Goal: Check status: Check status

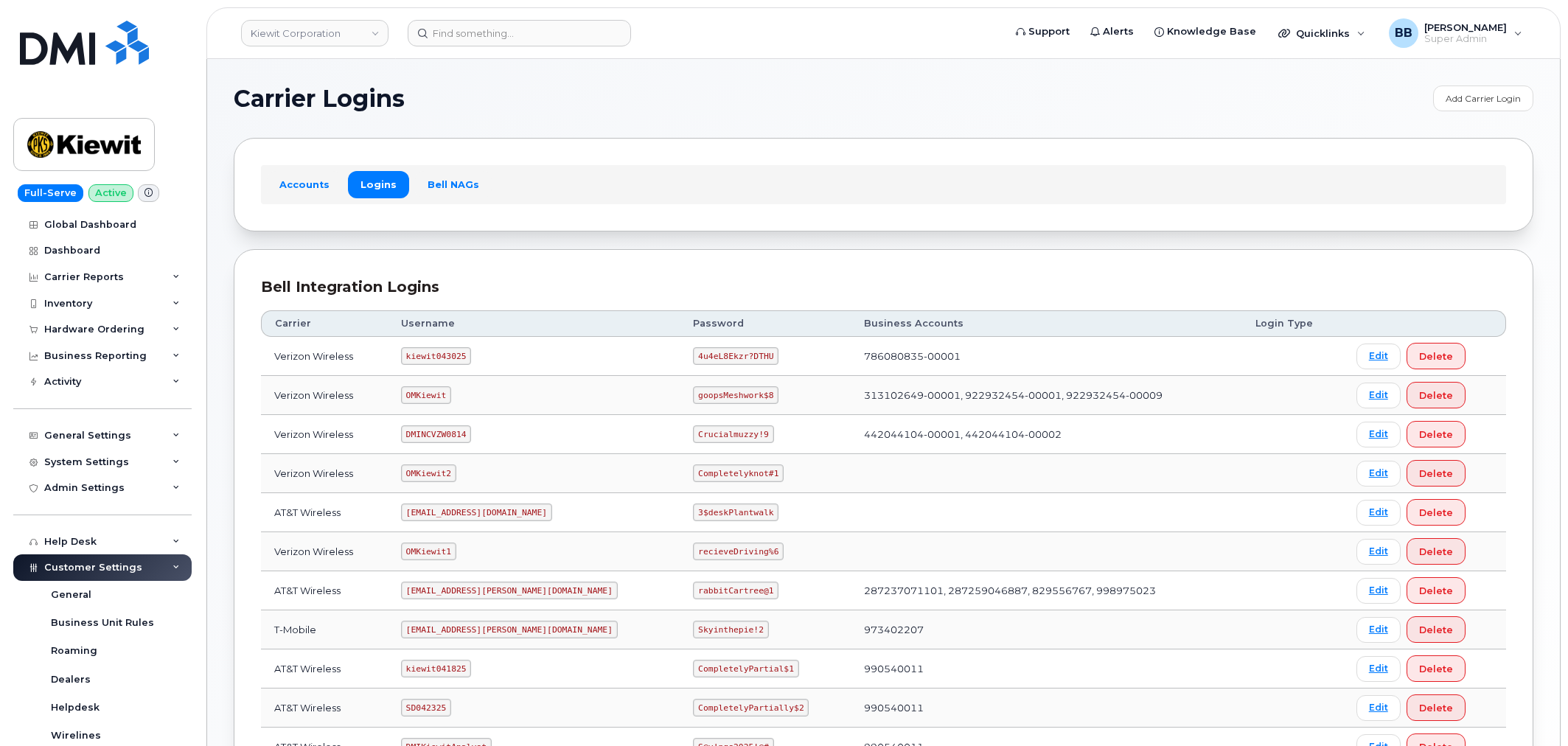
scroll to position [222, 0]
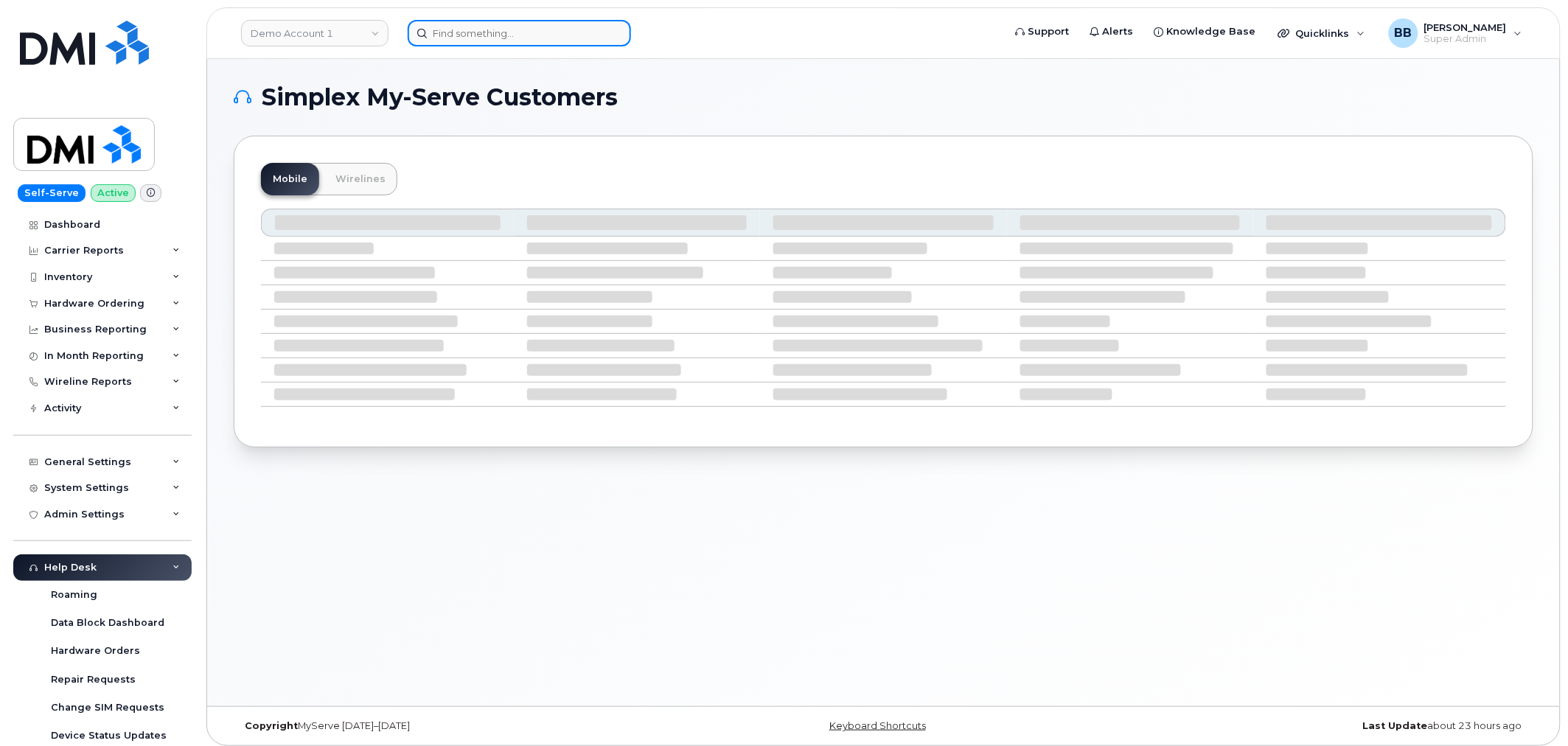
click at [497, 34] on input at bounding box center [519, 33] width 223 height 27
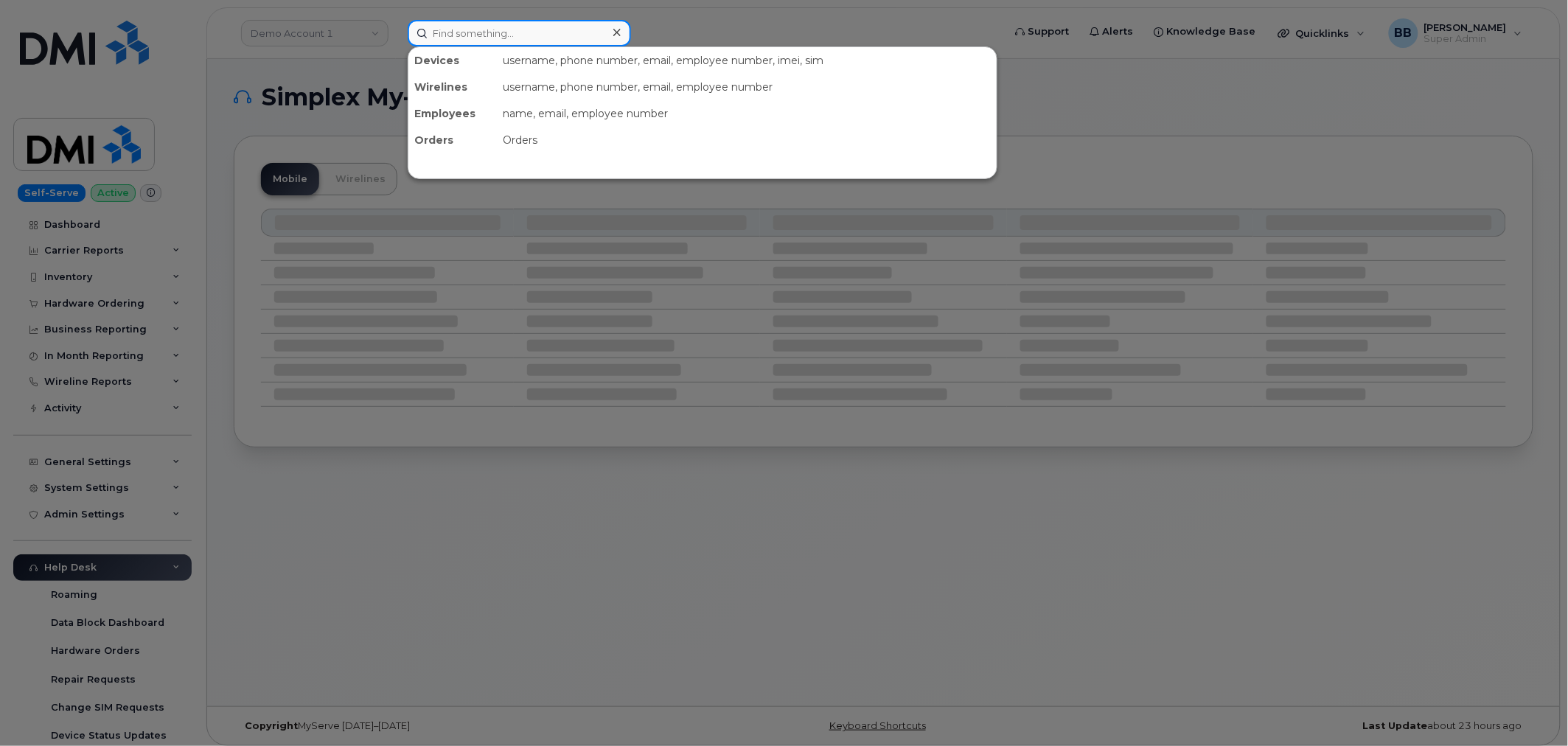
paste input "300198"
type input "300198"
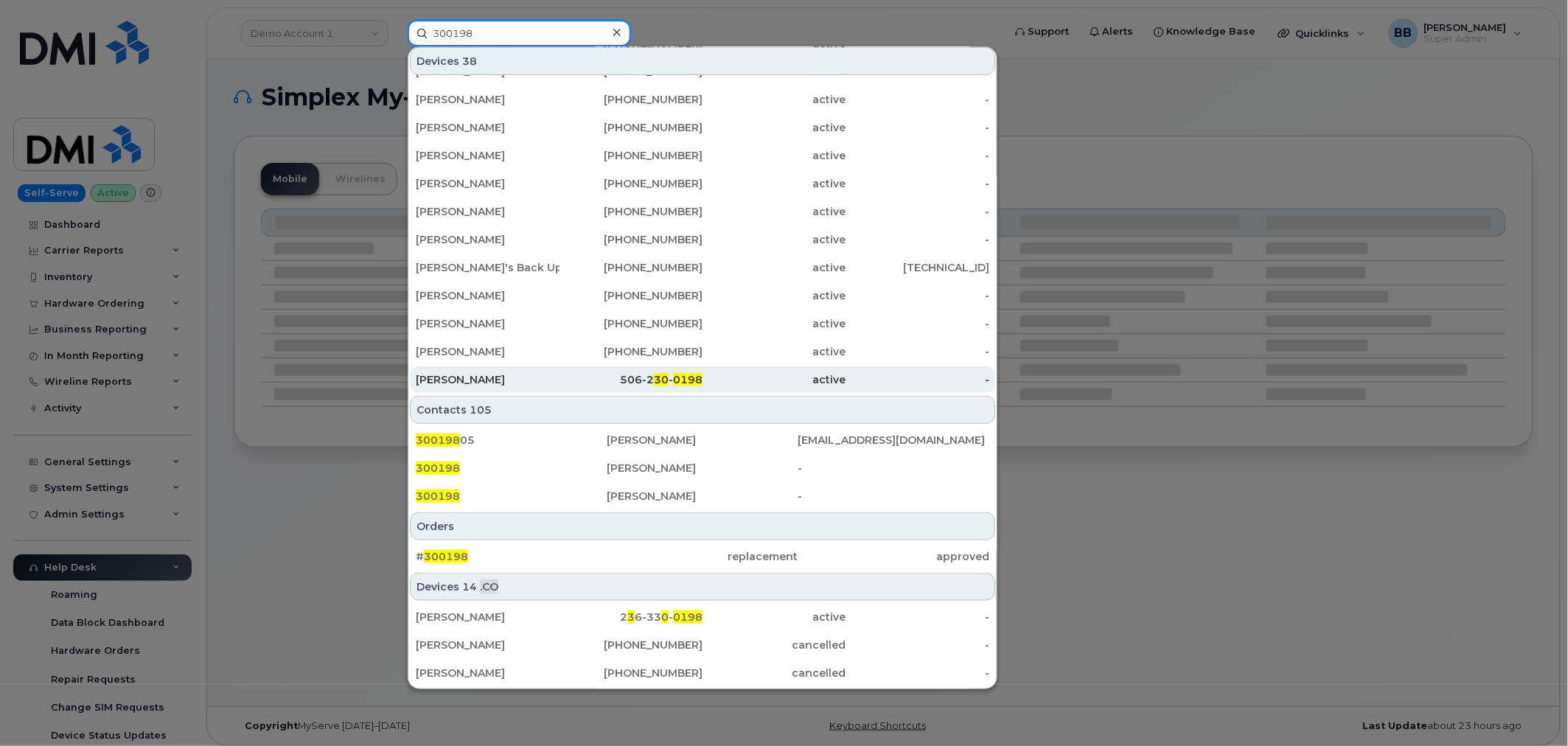
scroll to position [327, 0]
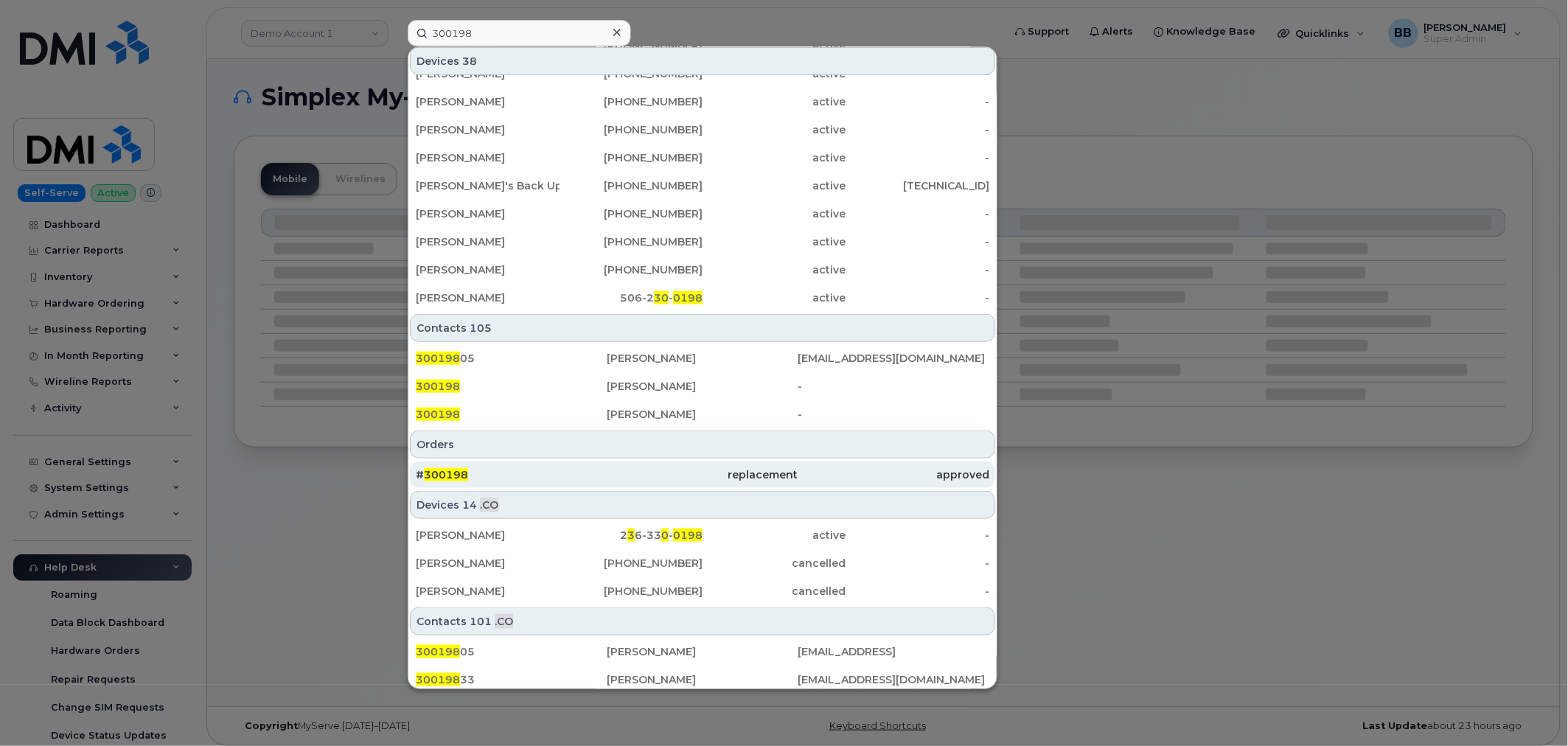
click at [442, 472] on span "300198" at bounding box center [446, 475] width 44 height 13
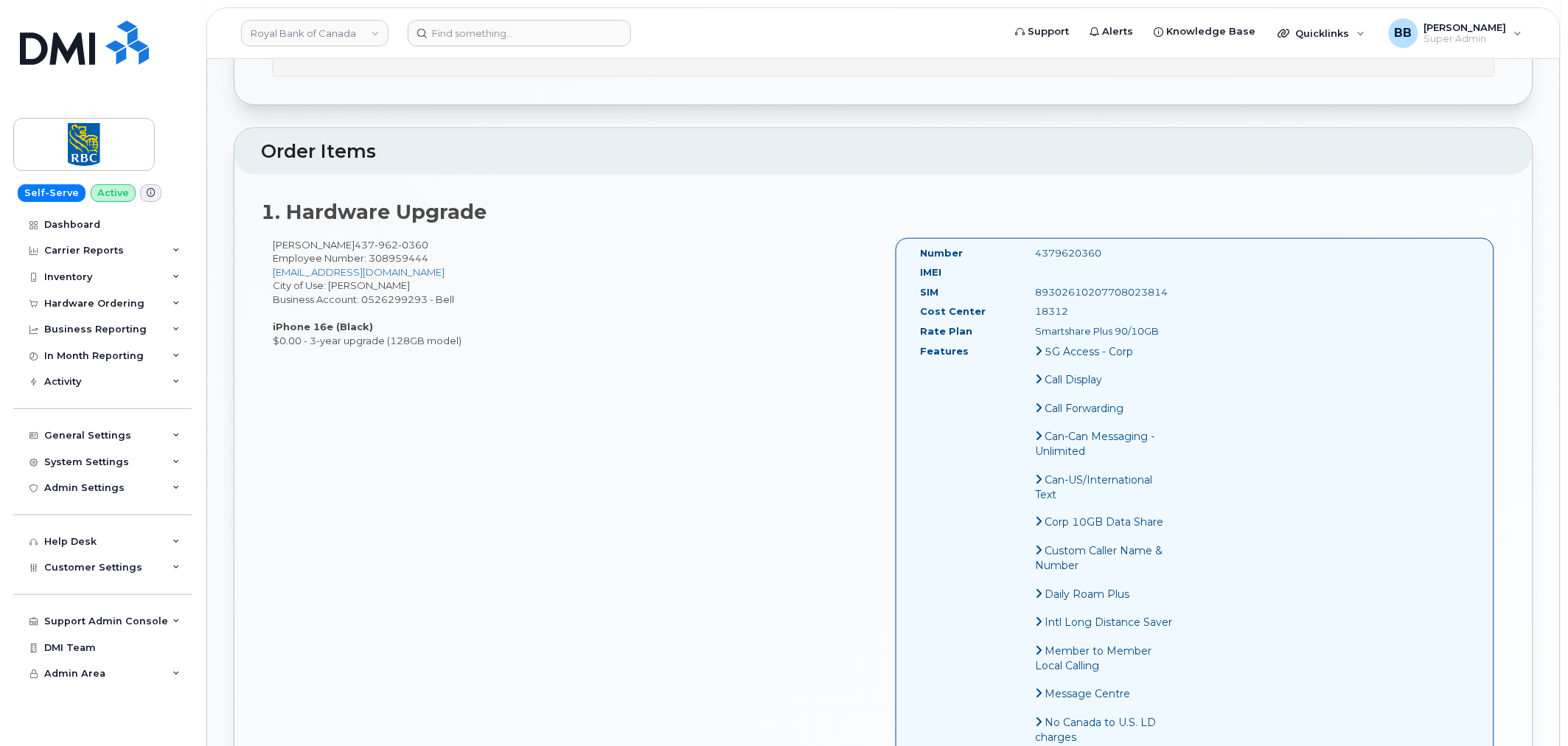
scroll to position [491, 0]
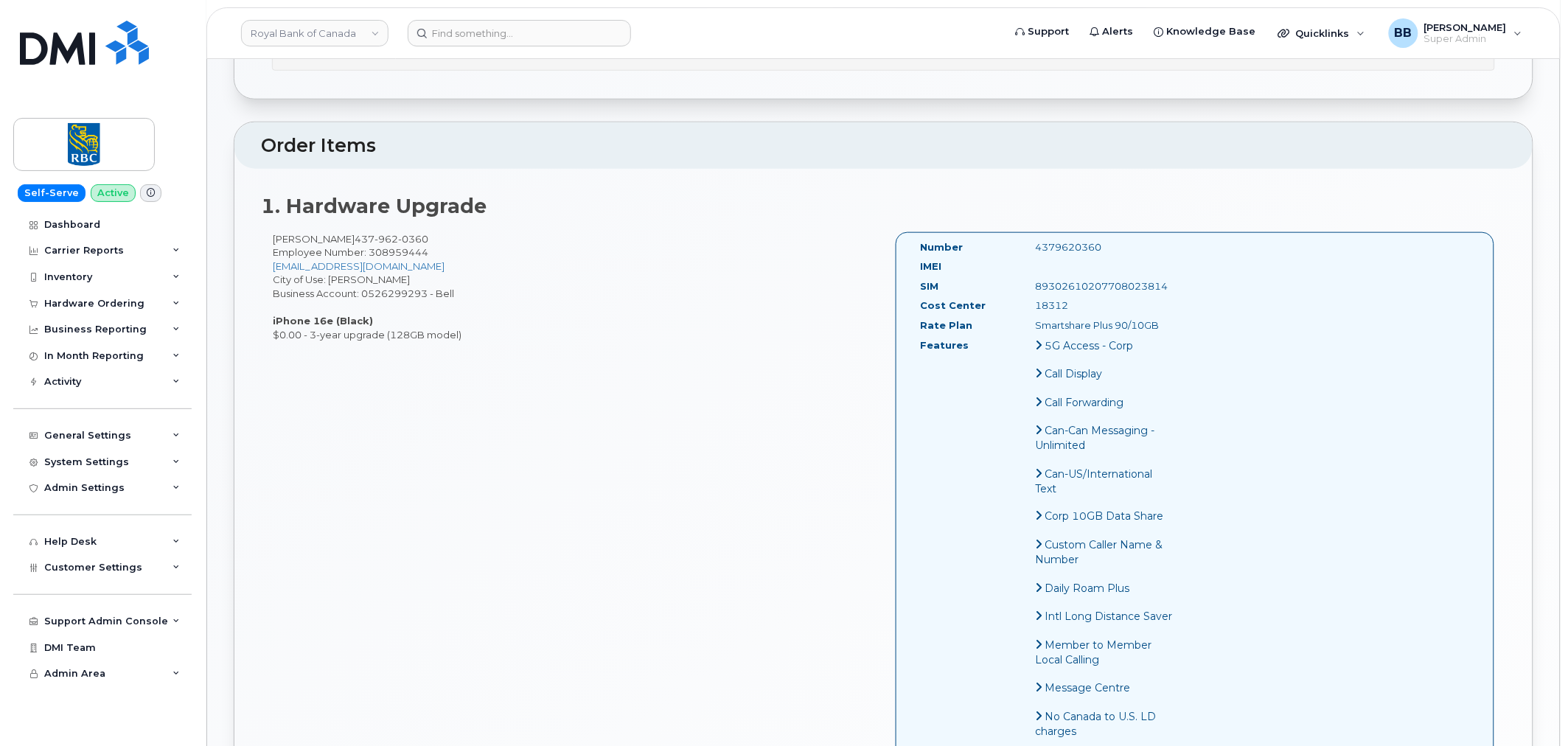
click at [704, 385] on div "Gord Mak 437 962 0360 Employee Number: 308959444 gord.mak@rbc.com City of Use: …" at bounding box center [883, 632] width 1245 height 801
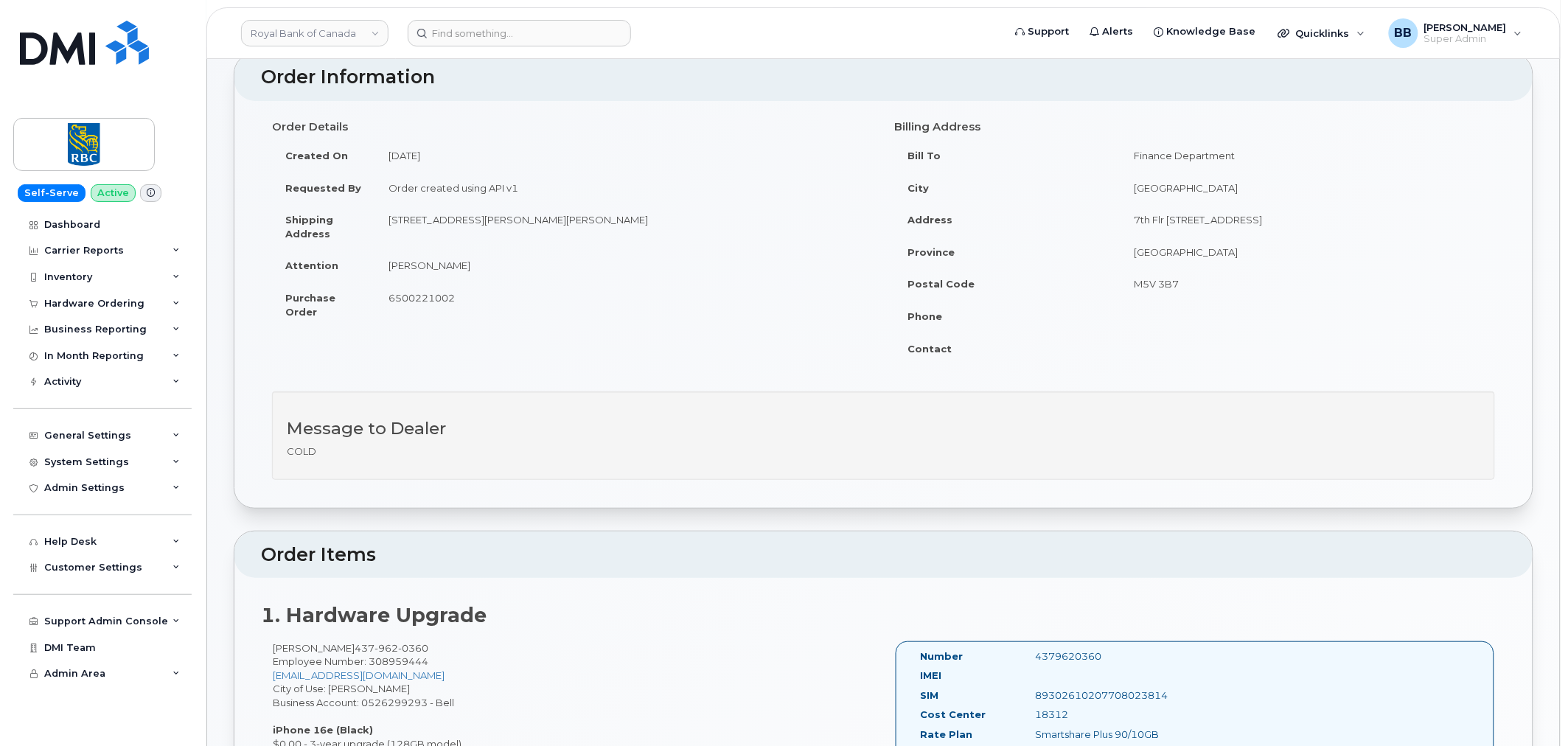
scroll to position [0, 0]
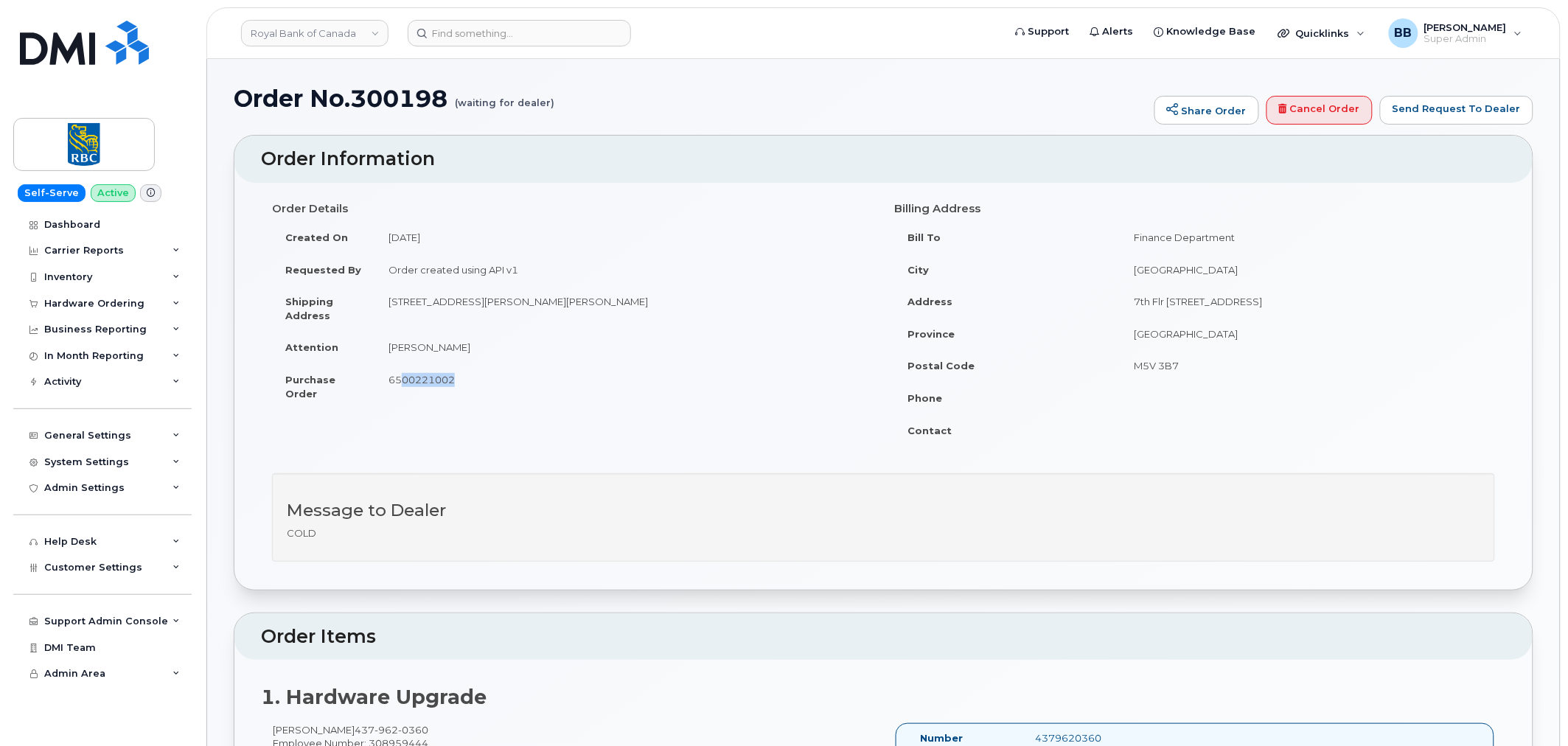
drag, startPoint x: 451, startPoint y: 380, endPoint x: 396, endPoint y: 379, distance: 55.0
click at [396, 379] on span "6500221002" at bounding box center [421, 380] width 66 height 11
click at [627, 362] on td "Gord Mak" at bounding box center [624, 347] width 497 height 33
drag, startPoint x: 450, startPoint y: 97, endPoint x: 377, endPoint y: 97, distance: 73.0
click at [362, 97] on h1 "Order No.300198 (waiting for dealer)" at bounding box center [690, 99] width 913 height 26
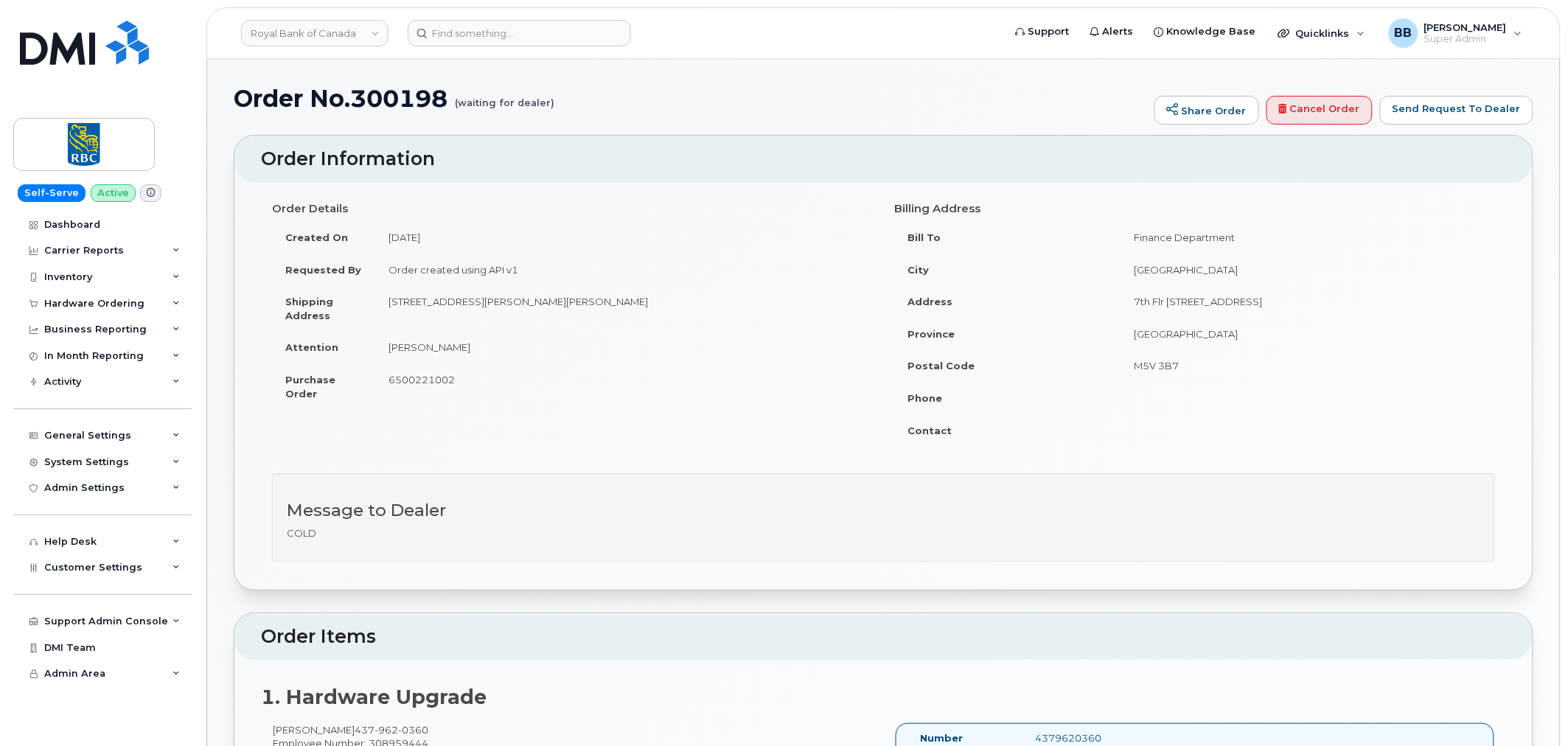
drag, startPoint x: 377, startPoint y: 97, endPoint x: 357, endPoint y: 100, distance: 20.2
click at [356, 100] on h1 "Order No.300198 (waiting for dealer)" at bounding box center [690, 99] width 913 height 26
drag, startPoint x: 358, startPoint y: 94, endPoint x: 416, endPoint y: 102, distance: 58.5
click at [445, 103] on h1 "Order No.300198 (waiting for dealer)" at bounding box center [690, 99] width 913 height 26
copy h1 "300198"
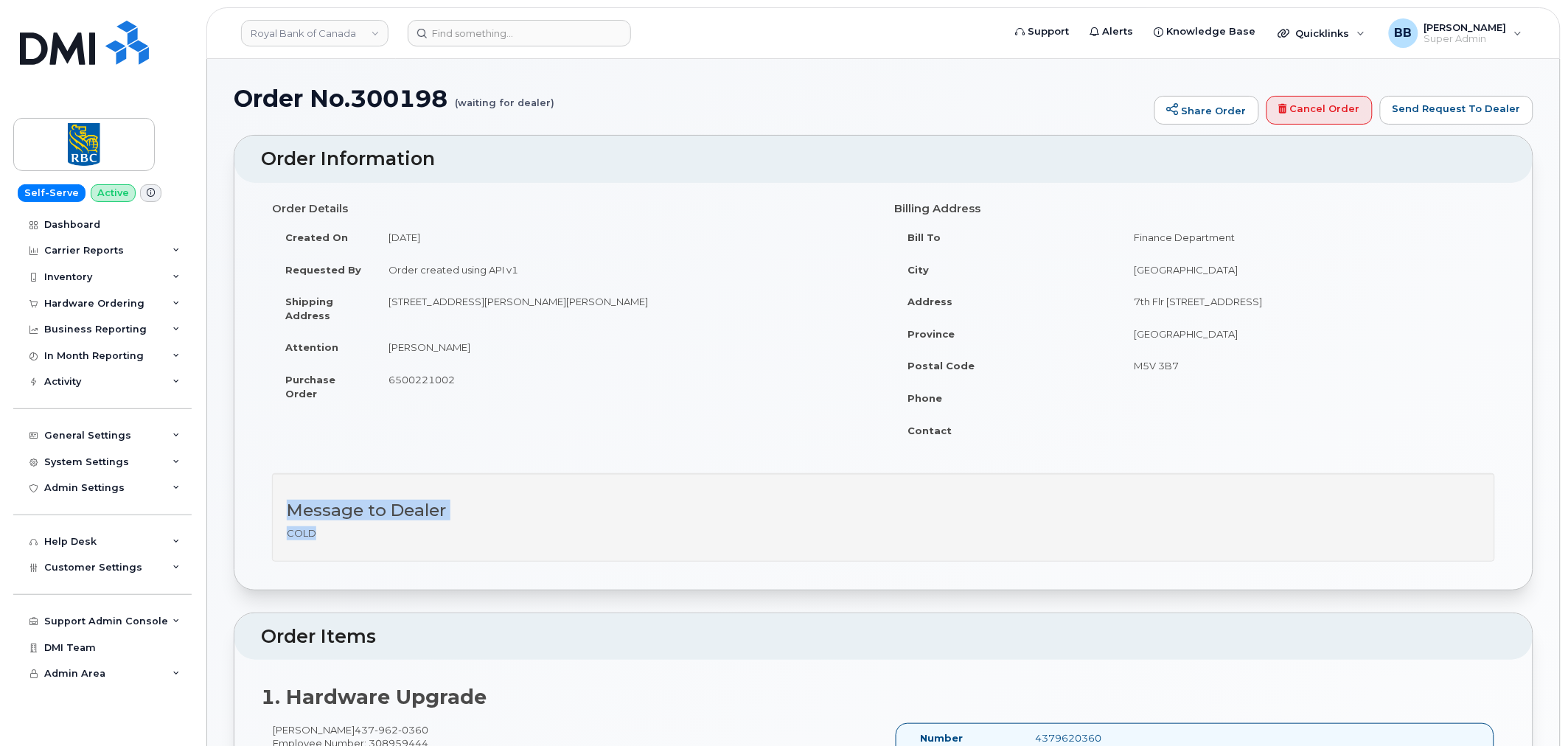
drag, startPoint x: 319, startPoint y: 533, endPoint x: 289, endPoint y: 509, distance: 38.4
click at [289, 509] on div "Message to Dealer COLD" at bounding box center [883, 517] width 1223 height 89
click at [406, 541] on div "Message to Dealer COLD" at bounding box center [883, 517] width 1223 height 89
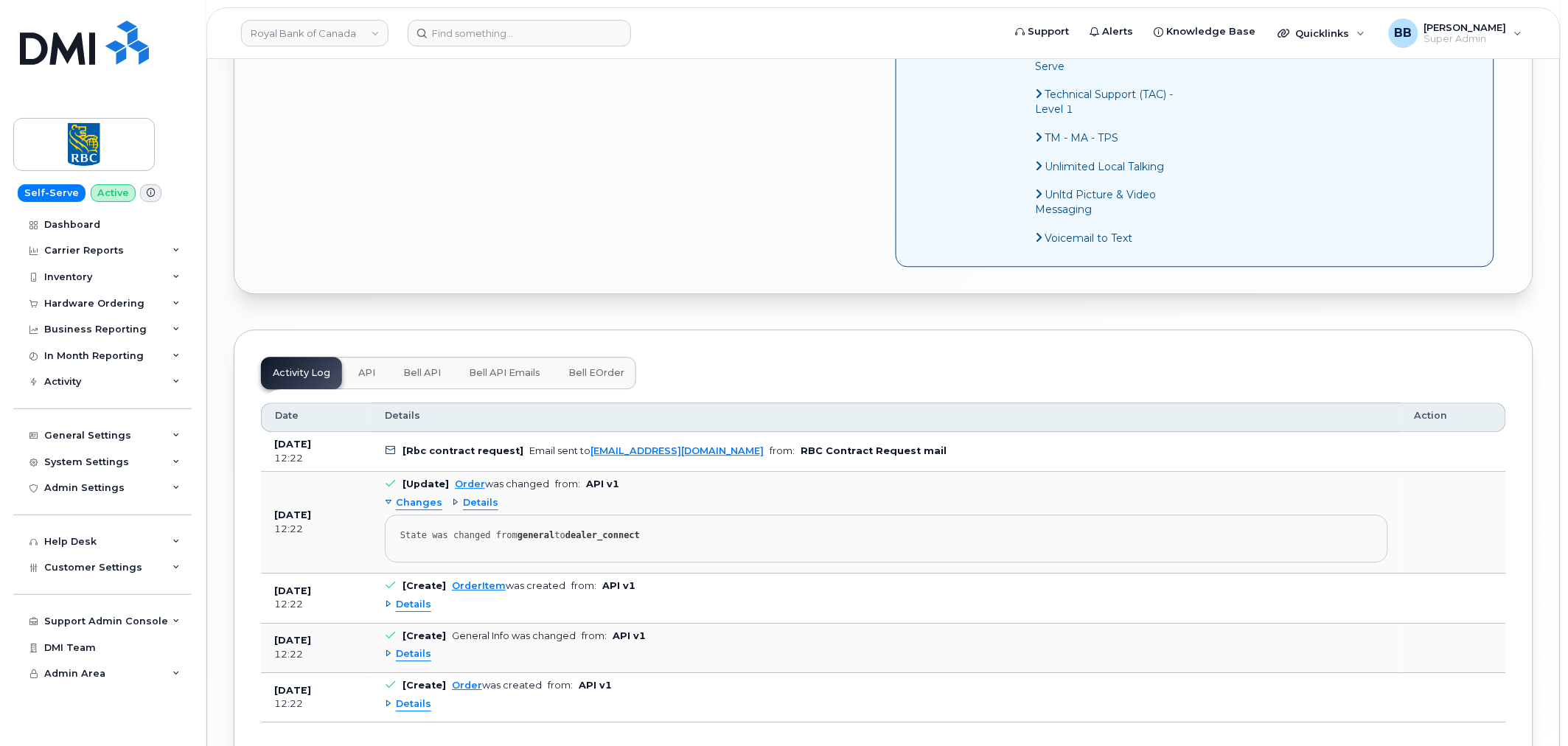
scroll to position [1347, 0]
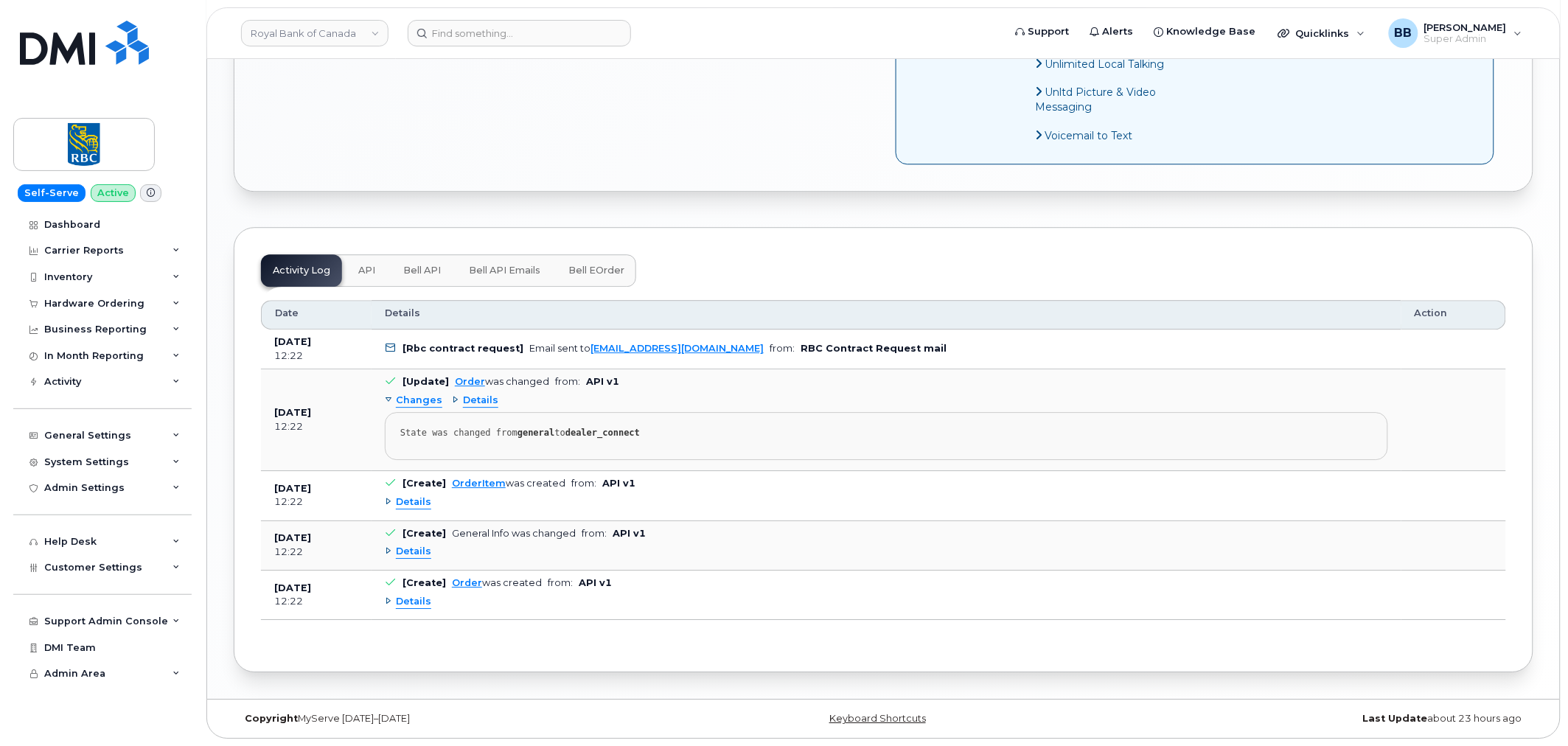
click at [472, 399] on span "Details" at bounding box center [480, 400] width 35 height 14
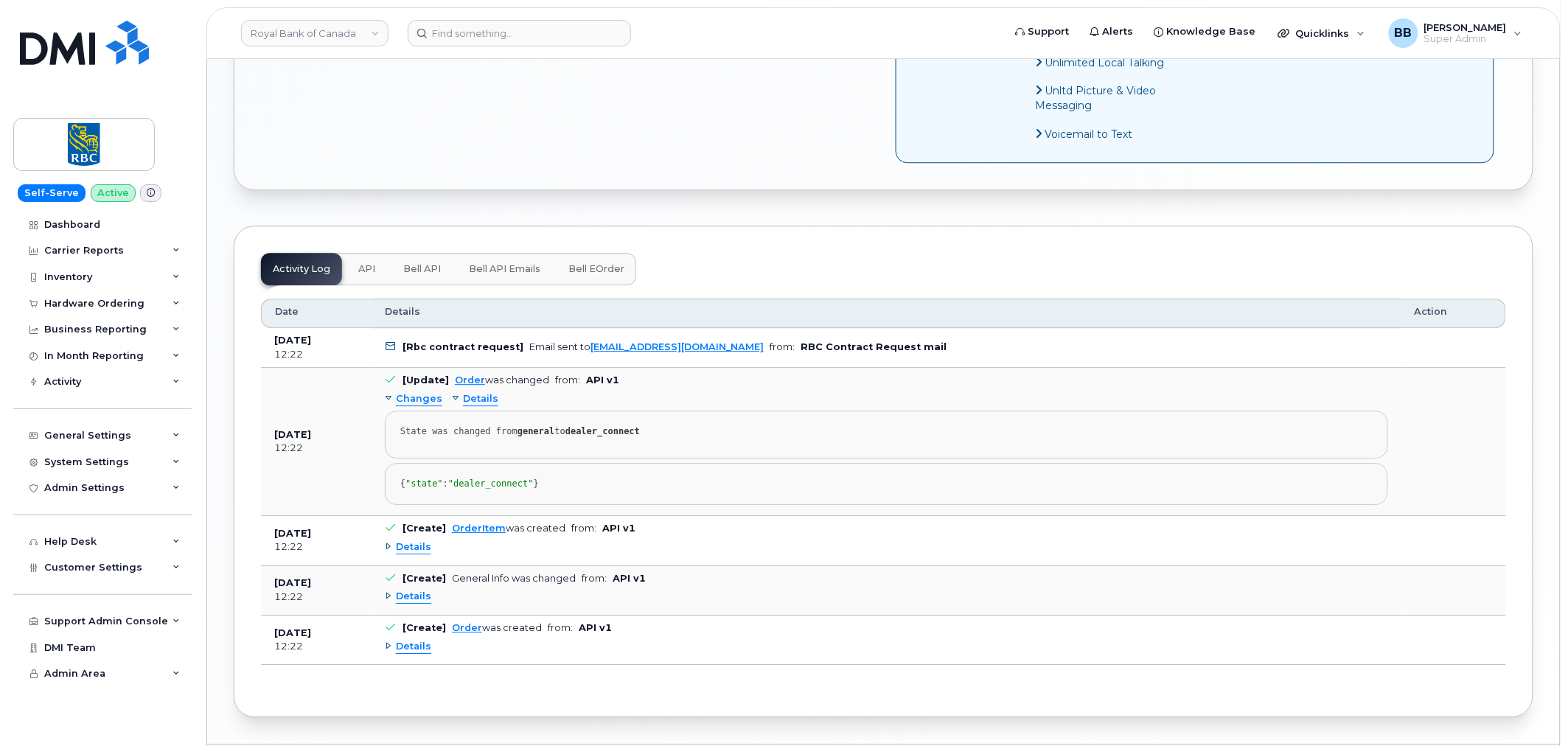
click at [472, 399] on span "Details" at bounding box center [480, 399] width 35 height 14
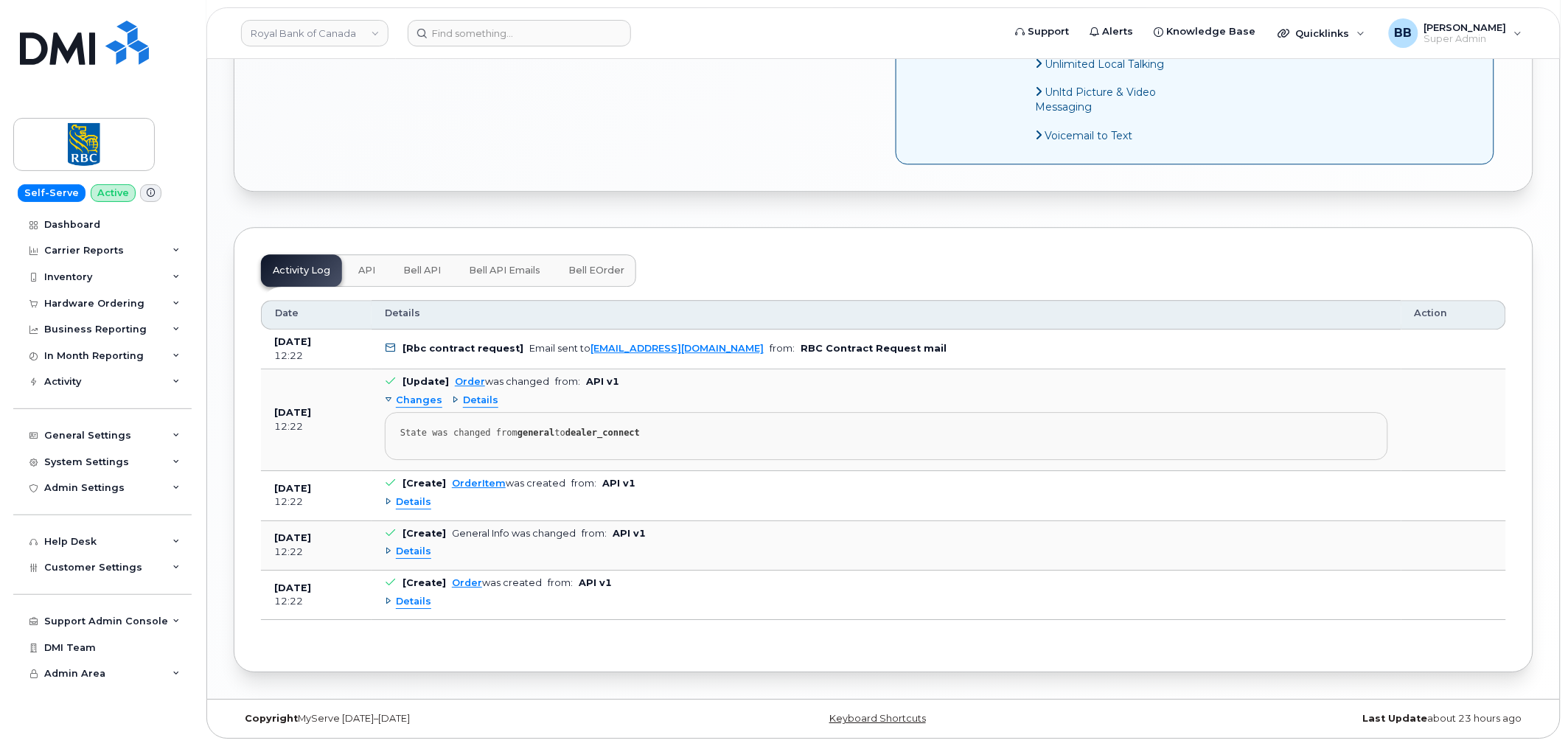
click at [414, 502] on span "Details" at bounding box center [413, 502] width 35 height 14
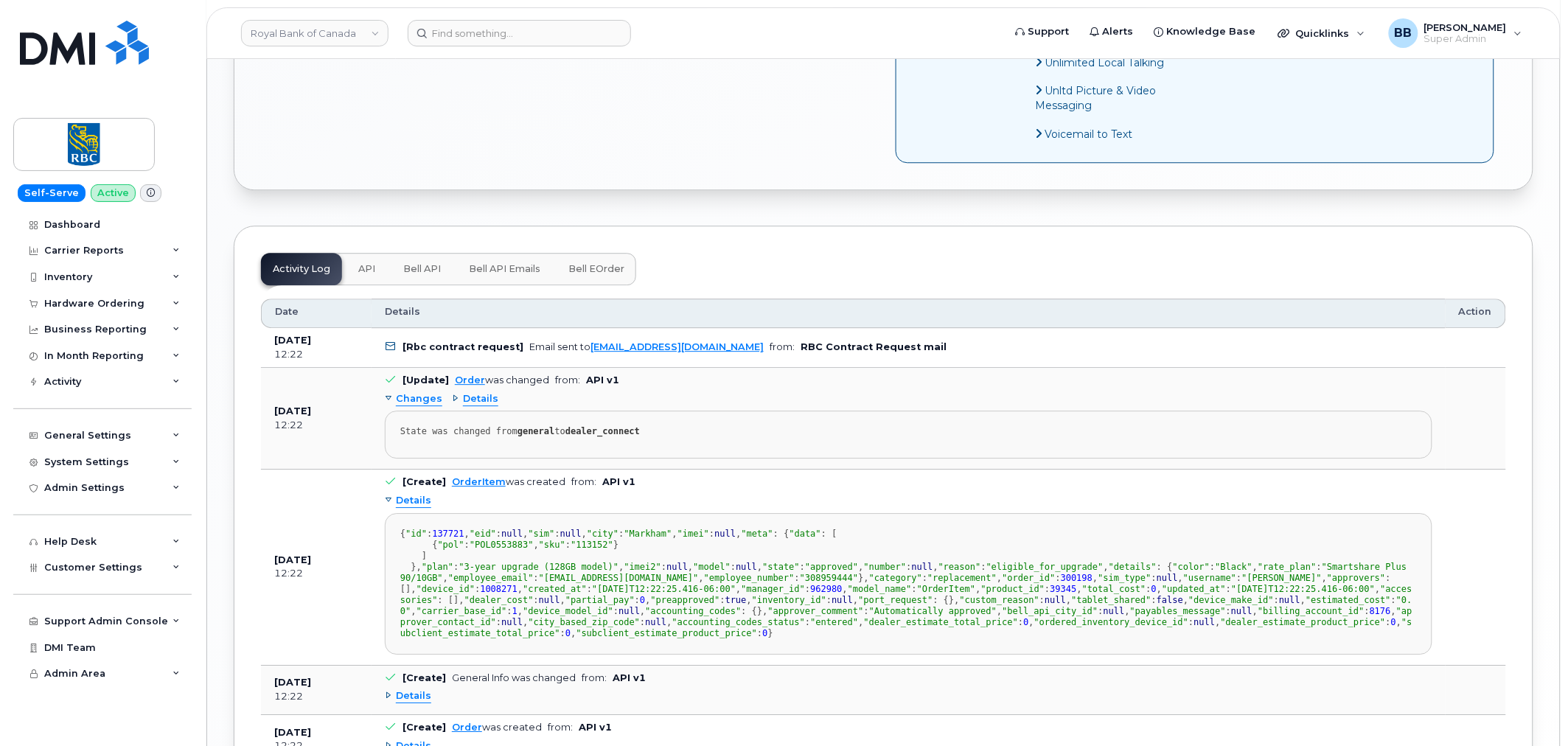
scroll to position [296, 0]
click at [423, 504] on span "Details" at bounding box center [413, 501] width 35 height 14
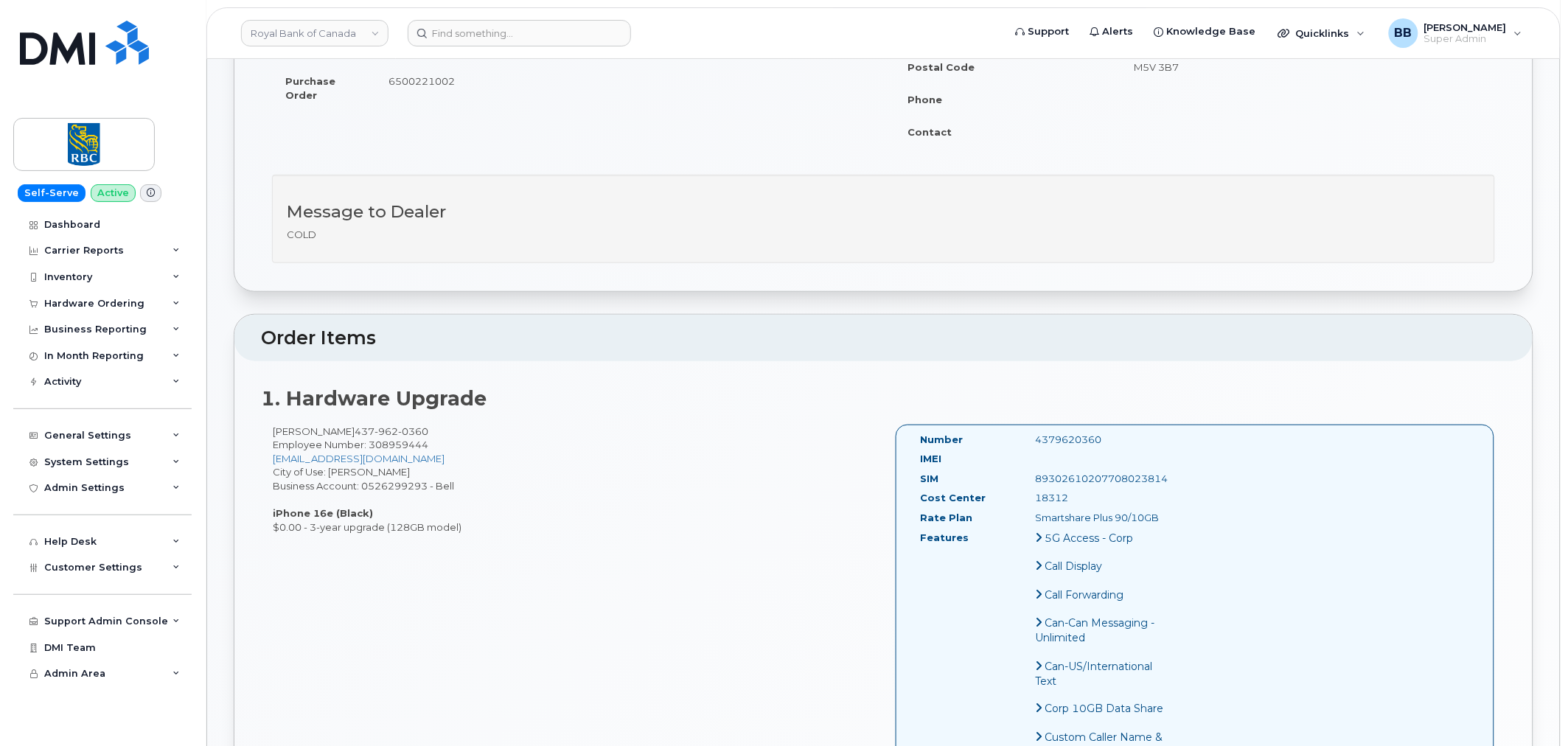
scroll to position [327, 0]
